Goal: Information Seeking & Learning: Learn about a topic

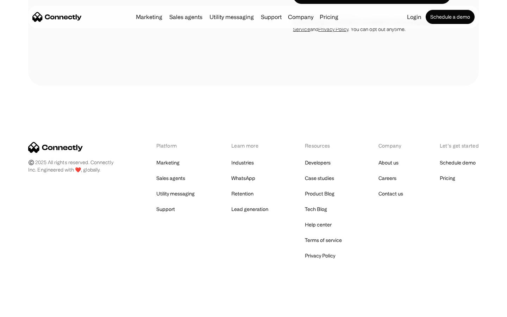
scroll to position [1190, 0]
